Goal: Task Accomplishment & Management: Complete application form

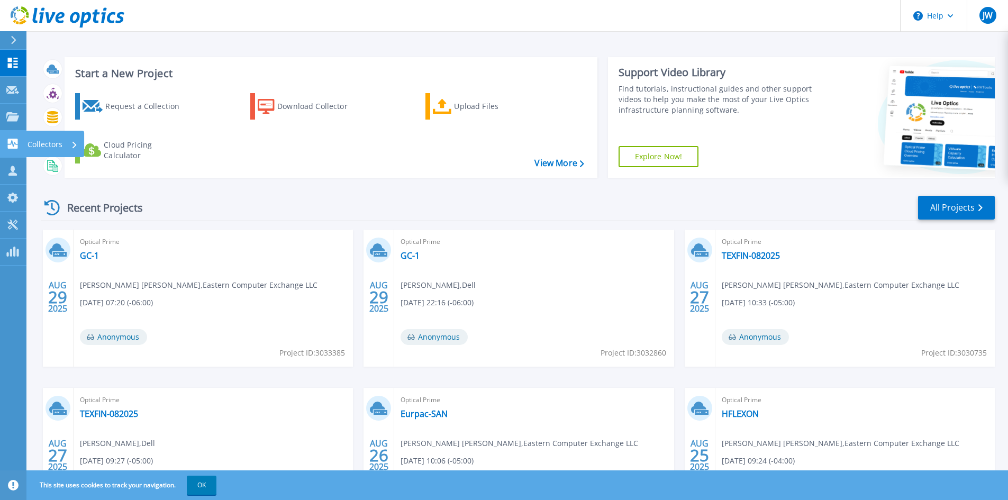
click at [24, 150] on link "Collectors Collectors" at bounding box center [13, 144] width 26 height 27
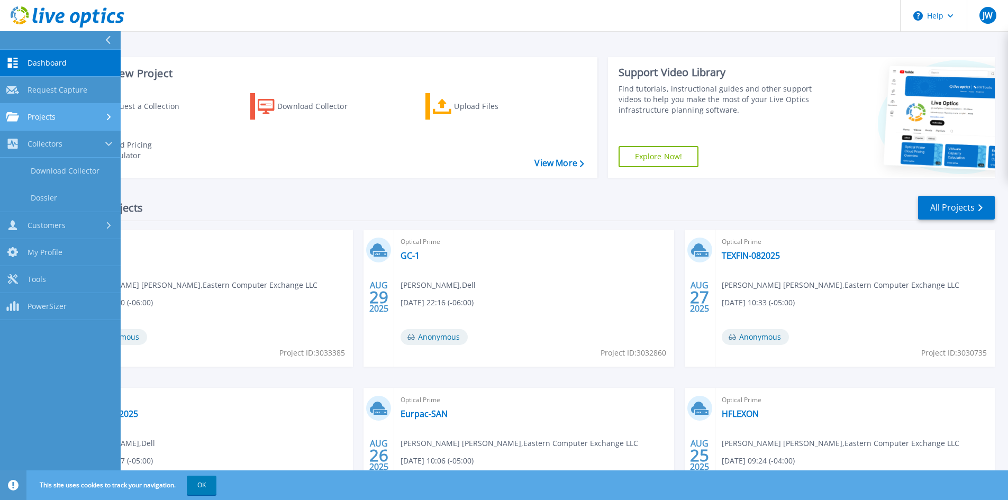
click at [98, 119] on div "Projects" at bounding box center [60, 117] width 108 height 10
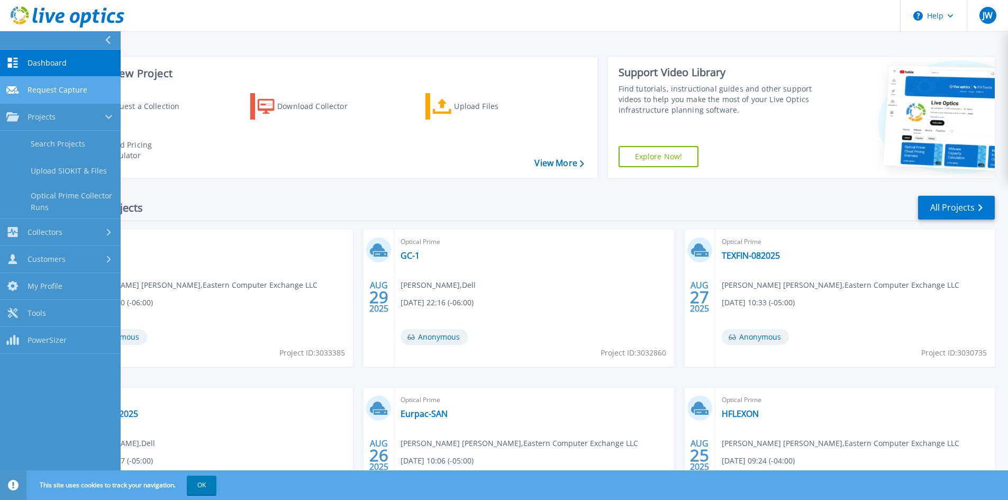
click at [92, 93] on link "Request Capture Request Capture" at bounding box center [60, 90] width 121 height 27
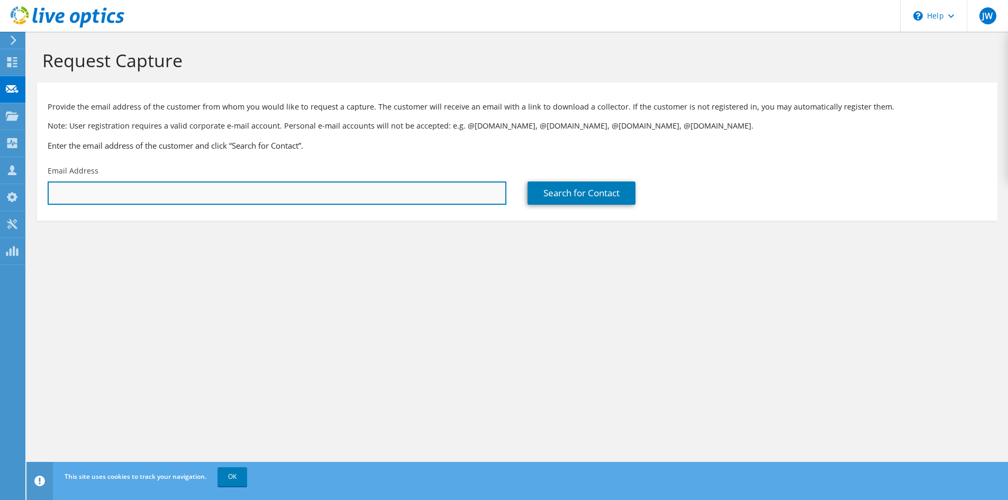
click at [199, 189] on input "text" at bounding box center [277, 193] width 459 height 23
paste input "[EMAIL_ADDRESS][DOMAIN_NAME]"
type input "[EMAIL_ADDRESS][DOMAIN_NAME]"
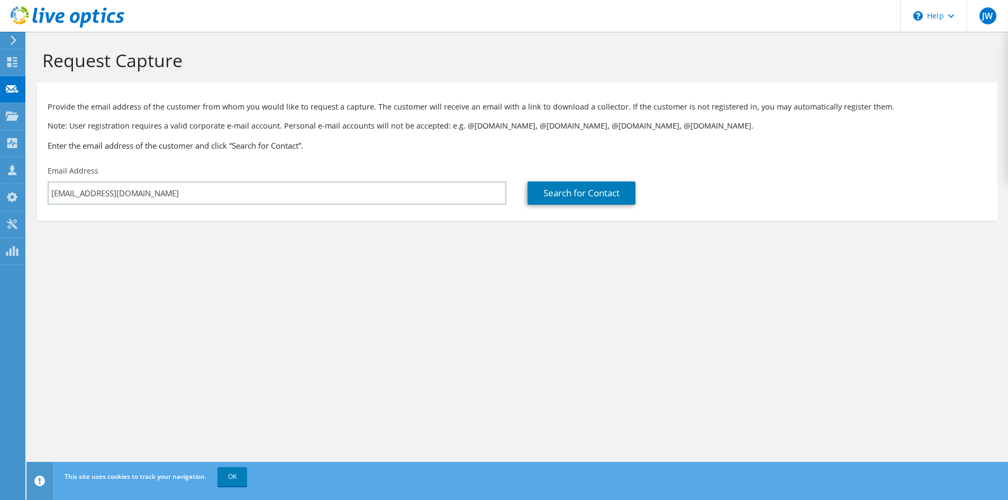
click at [349, 142] on h3 "Enter the email address of the customer and click “Search for Contact”." at bounding box center [518, 146] width 940 height 12
click at [609, 188] on link "Search for Contact" at bounding box center [582, 193] width 108 height 23
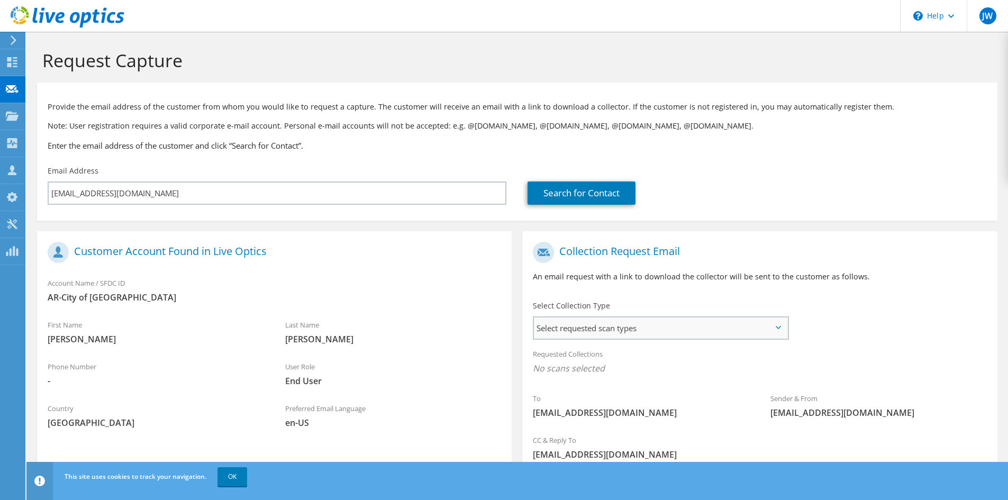
click at [644, 328] on span "Select requested scan types" at bounding box center [661, 328] width 254 height 21
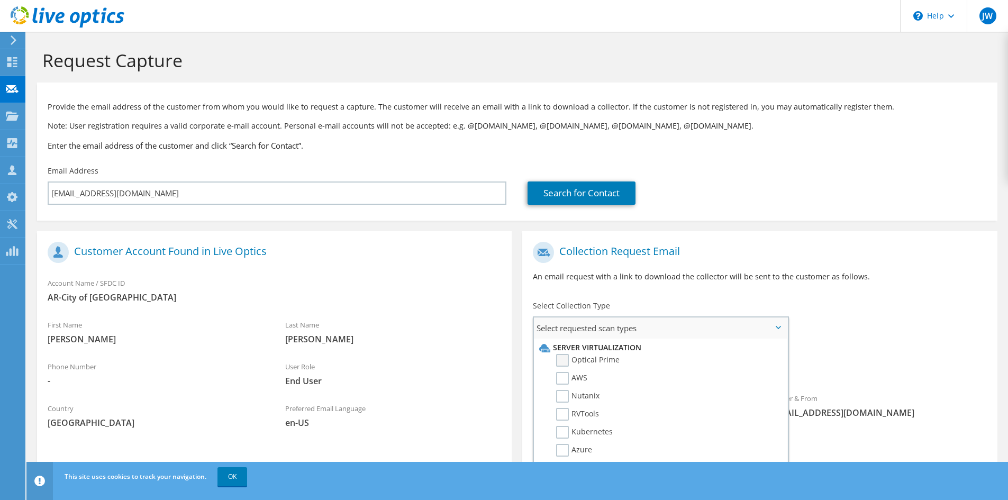
click at [601, 364] on label "Optical Prime" at bounding box center [588, 360] width 64 height 13
click at [0, 0] on input "Optical Prime" at bounding box center [0, 0] width 0 height 0
click at [687, 233] on section "Collection Request Email An email request with a link to download the collector…" at bounding box center [759, 380] width 475 height 298
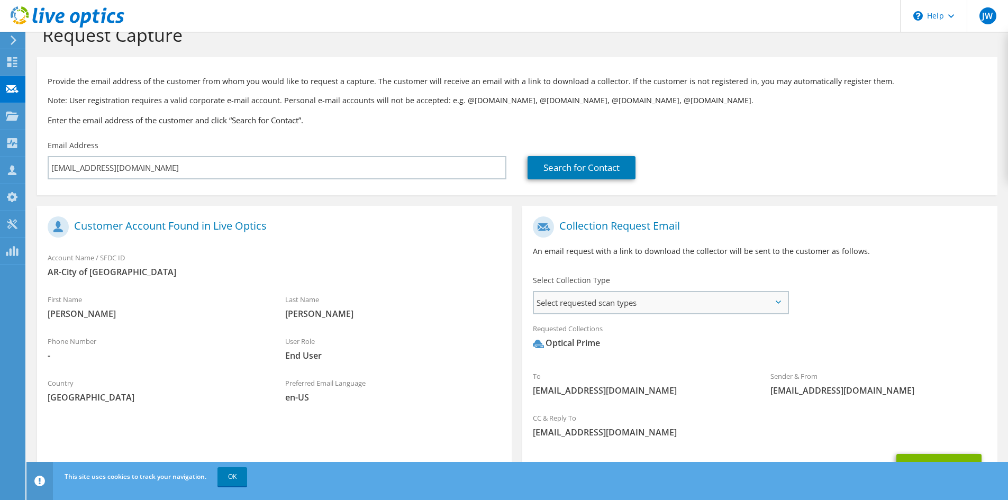
scroll to position [82, 0]
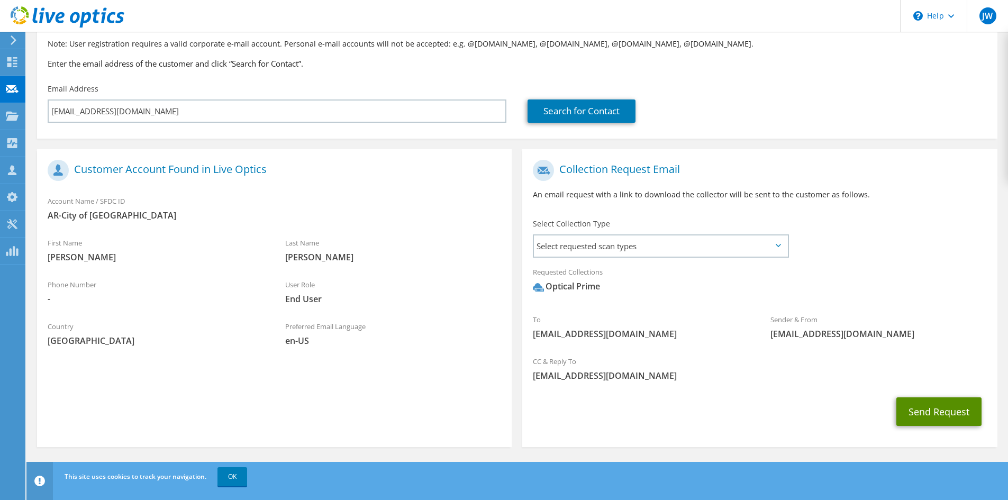
click at [943, 418] on button "Send Request" at bounding box center [939, 412] width 85 height 29
